Goal: Register for event/course

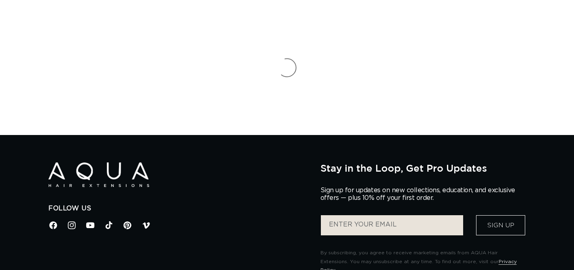
select select "English"
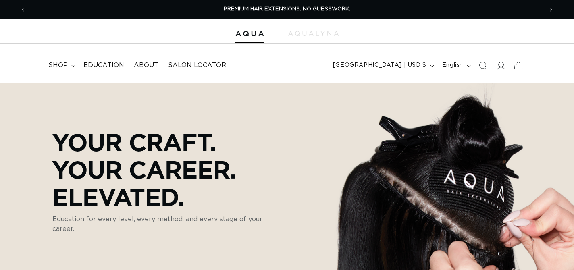
select select "English"
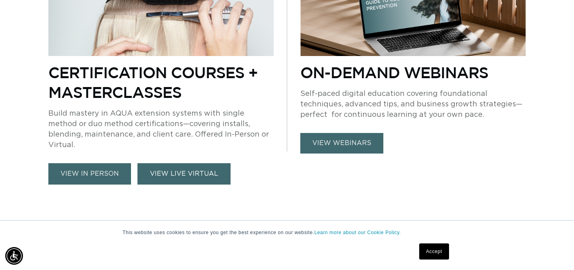
click at [195, 166] on link "VIEW LIVE VIRTUAL" at bounding box center [183, 173] width 93 height 21
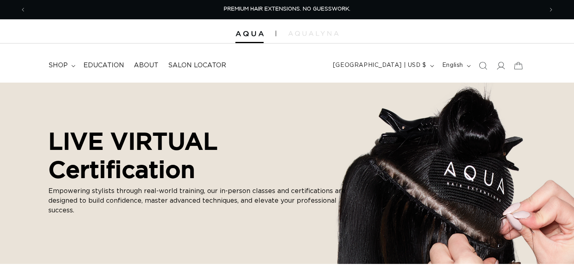
select select "English"
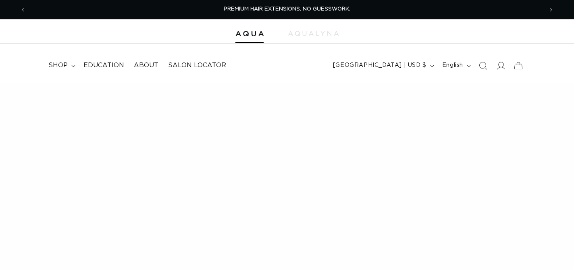
select select "English"
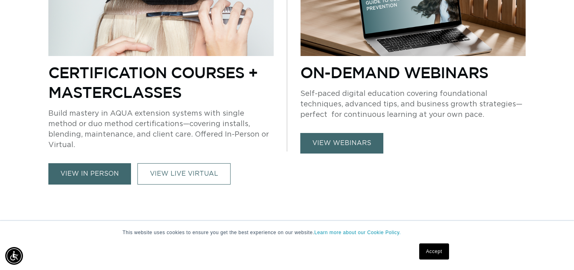
click at [87, 165] on link "view in person" at bounding box center [89, 173] width 83 height 21
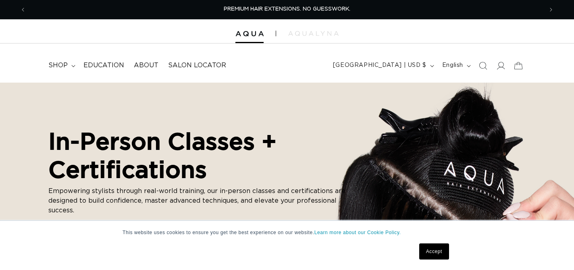
select select "English"
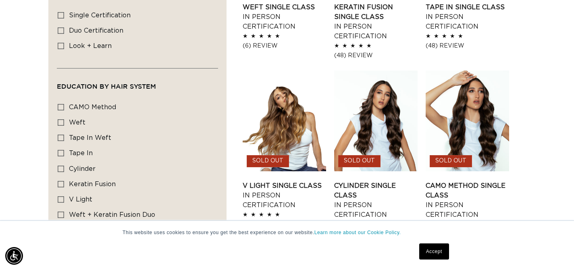
scroll to position [412, 0]
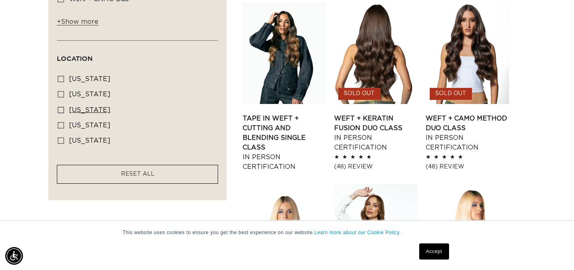
click at [81, 107] on span "Nevada" at bounding box center [89, 110] width 41 height 6
click at [64, 107] on input "Nevada Nevada (1 product)" at bounding box center [61, 110] width 6 height 6
checkbox input "true"
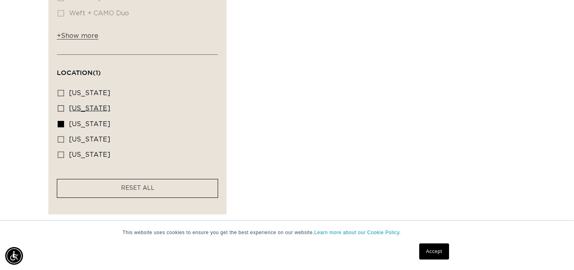
click at [58, 106] on rect at bounding box center [61, 109] width 6 height 6
click at [58, 105] on input "Illinois Illinois (2 products)" at bounding box center [61, 108] width 6 height 6
checkbox input "true"
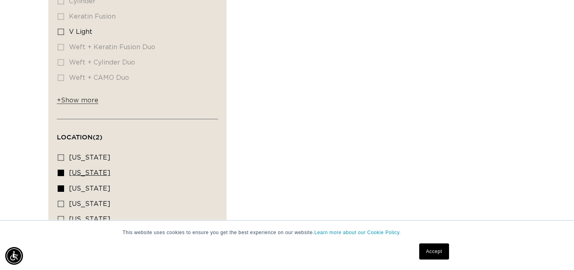
click at [59, 170] on rect at bounding box center [61, 173] width 6 height 6
click at [59, 170] on input "Illinois Illinois (2 products)" at bounding box center [61, 173] width 6 height 6
checkbox input "false"
click at [59, 187] on icon at bounding box center [61, 188] width 6 height 6
click at [59, 187] on input "Nevada Nevada (1 product)" at bounding box center [61, 188] width 6 height 6
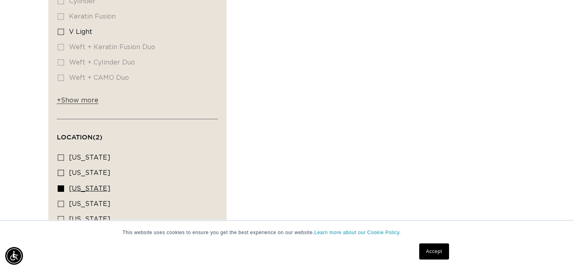
checkbox input "false"
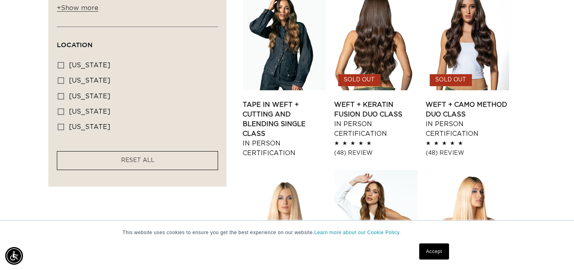
click at [516, 151] on ul "Weft Single Class - In Person Certification Weft Single Class In Person Certifi…" at bounding box center [384, 169] width 283 height 1075
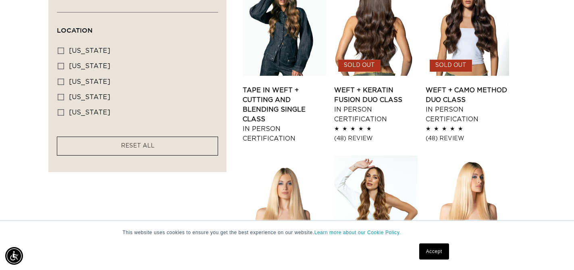
scroll to position [673, 0]
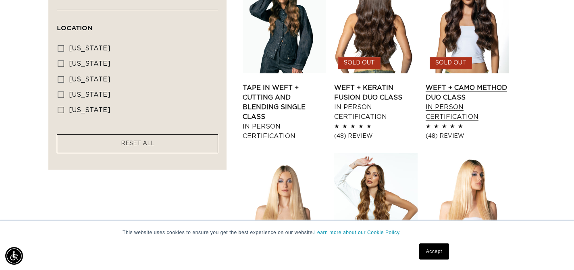
click at [473, 83] on link "Weft + CAMO Method Duo Class In Person Certification" at bounding box center [466, 102] width 83 height 39
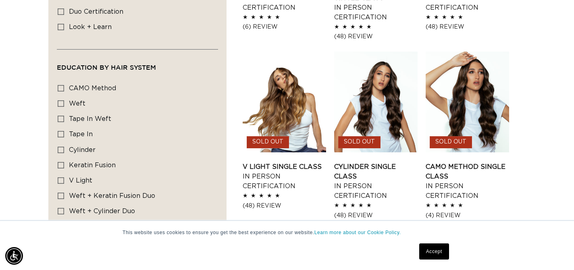
scroll to position [418, 0]
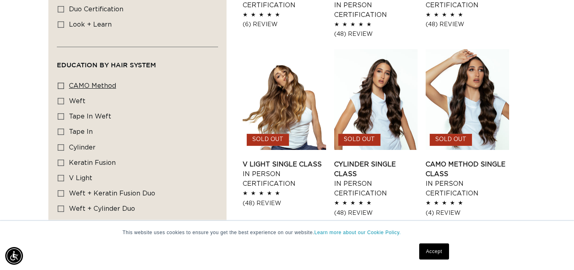
click at [85, 87] on span "CAMO Method" at bounding box center [92, 86] width 47 height 6
click at [64, 87] on input "CAMO Method CAMO Method (1 product)" at bounding box center [61, 86] width 6 height 6
checkbox input "true"
click at [79, 102] on span "Weft" at bounding box center [77, 101] width 17 height 6
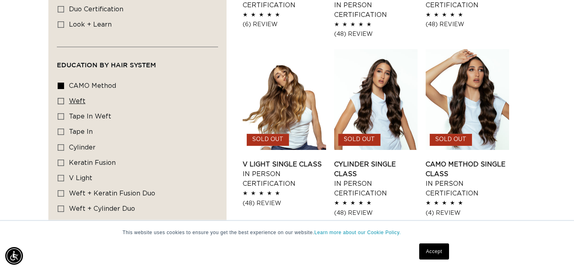
click at [64, 102] on input "Weft Weft (2 products)" at bounding box center [61, 101] width 6 height 6
checkbox input "true"
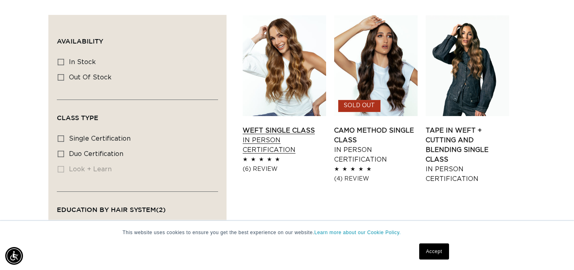
click at [292, 126] on link "Weft Single Class In Person Certification" at bounding box center [284, 140] width 83 height 29
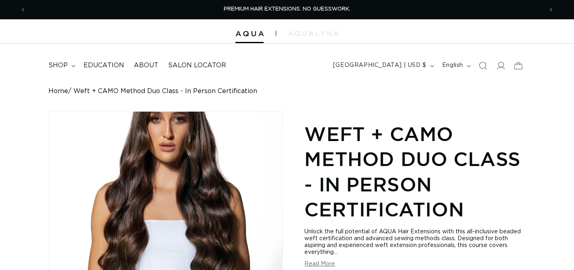
select select "English"
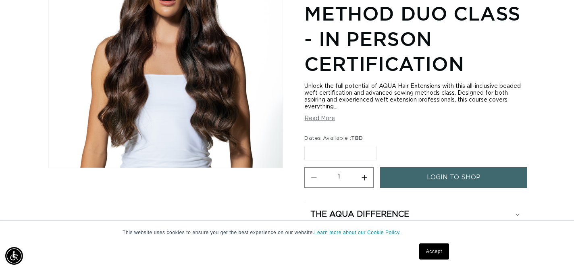
scroll to position [146, 0]
click at [365, 177] on button "Increase quantity for Weft + CAMO Method Duo Class - In Person Certification" at bounding box center [364, 177] width 18 height 21
click at [311, 178] on button "Decrease quantity for Weft + CAMO Method Duo Class - In Person Certification" at bounding box center [314, 177] width 18 height 21
type input "1"
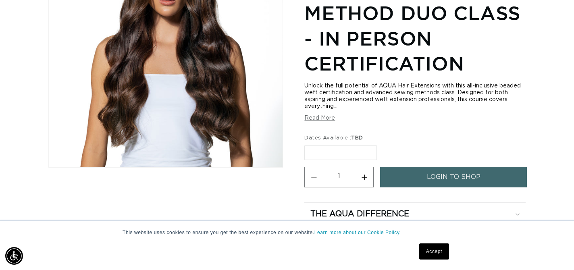
click at [319, 154] on label "TBD Variant sold out or unavailable" at bounding box center [340, 152] width 73 height 15
click at [307, 144] on input "TBD Variant sold out or unavailable" at bounding box center [306, 144] width 0 height 0
click at [319, 154] on label "TBD Variant sold out or unavailable" at bounding box center [340, 152] width 73 height 15
click at [307, 144] on input "TBD Variant sold out or unavailable" at bounding box center [306, 144] width 0 height 0
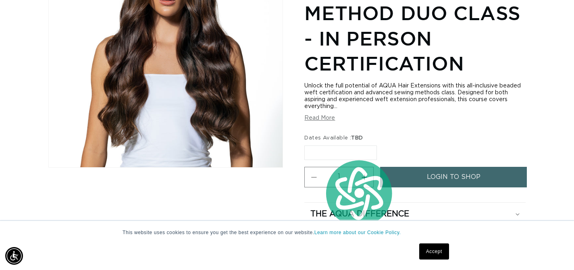
click at [319, 154] on label "TBD Variant sold out or unavailable" at bounding box center [340, 152] width 73 height 15
click at [307, 144] on input "TBD Variant sold out or unavailable" at bounding box center [306, 144] width 0 height 0
click at [319, 154] on label "TBD Variant sold out or unavailable" at bounding box center [340, 152] width 73 height 15
click at [307, 144] on input "TBD Variant sold out or unavailable" at bounding box center [306, 144] width 0 height 0
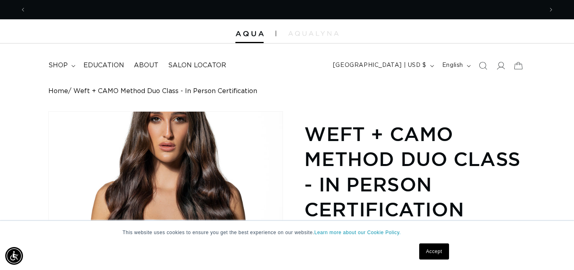
scroll to position [0, 1033]
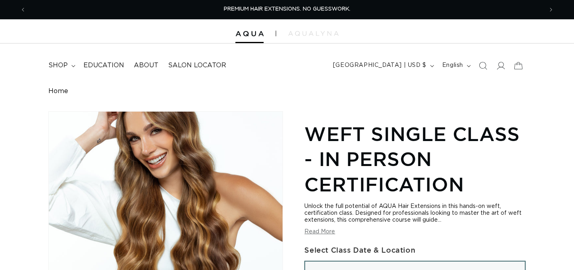
select select "English"
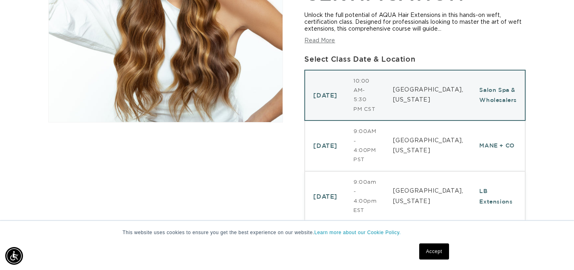
scroll to position [0, 1033]
click at [335, 171] on td "November 10, 2025" at bounding box center [325, 196] width 41 height 51
select select "46633433170148"
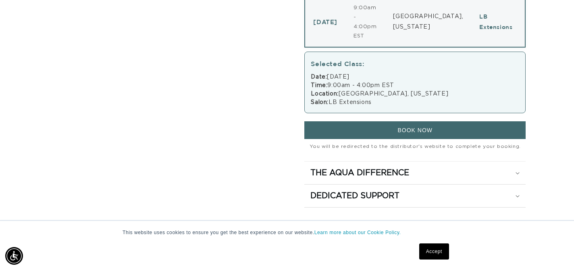
scroll to position [367, 0]
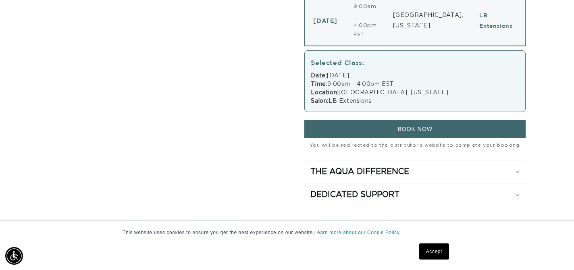
click at [367, 120] on button "BOOK NOW" at bounding box center [414, 129] width 221 height 18
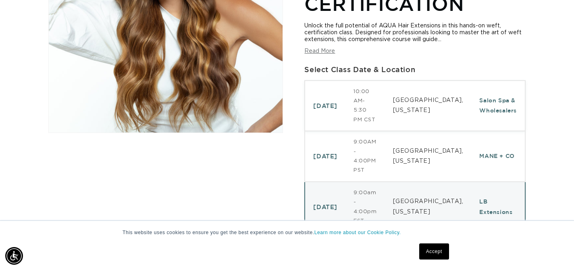
scroll to position [0, 0]
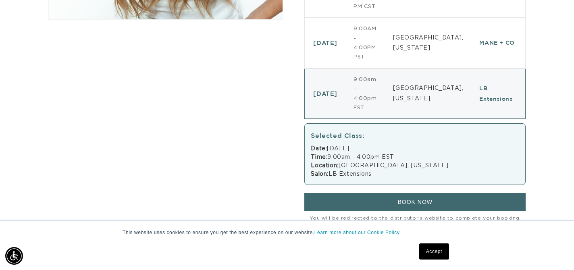
click at [406, 199] on span "BOOK NOW" at bounding box center [414, 202] width 35 height 6
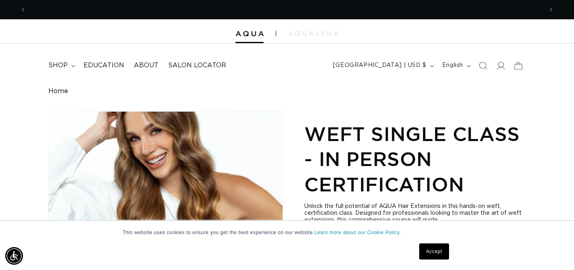
scroll to position [0, 1033]
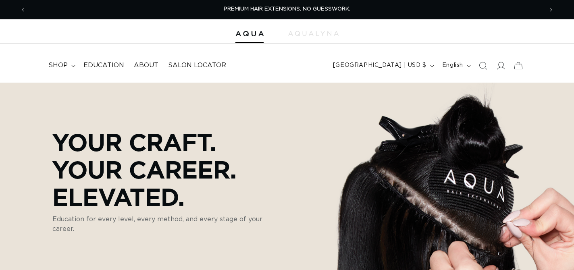
select select "English"
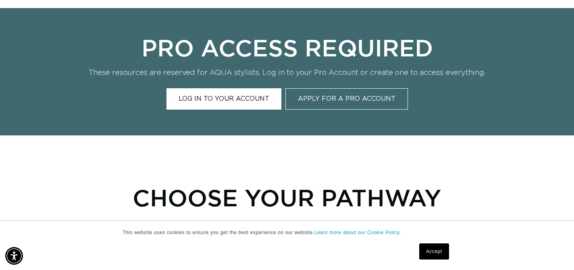
scroll to position [321, 0]
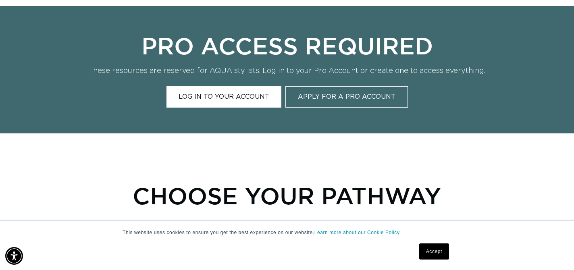
click at [259, 97] on link "Log In to Your Account" at bounding box center [223, 96] width 115 height 21
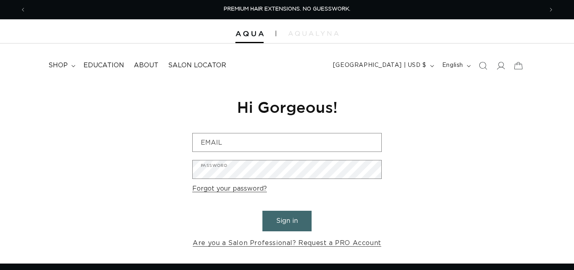
select select "English"
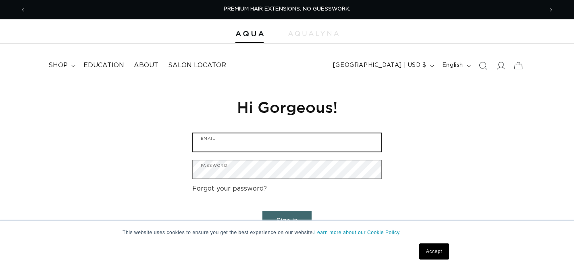
click at [259, 140] on input "Email" at bounding box center [287, 142] width 189 height 18
type input "[EMAIL_ADDRESS][DOMAIN_NAME]"
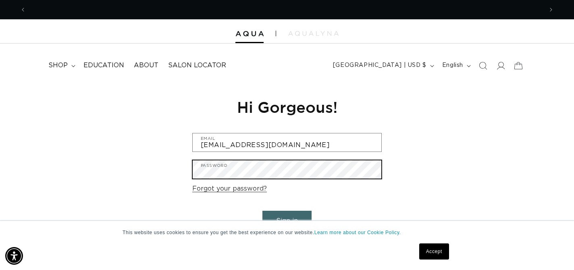
scroll to position [0, 0]
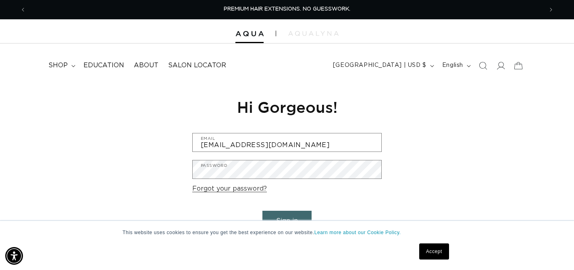
click at [281, 217] on button "Sign in" at bounding box center [286, 221] width 49 height 21
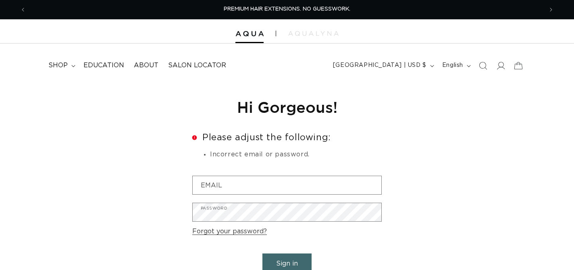
select select "English"
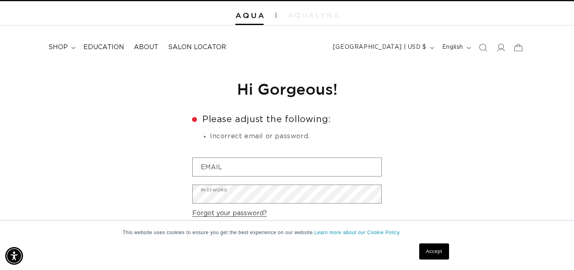
scroll to position [0, 516]
